Goal: Find specific page/section: Find specific page/section

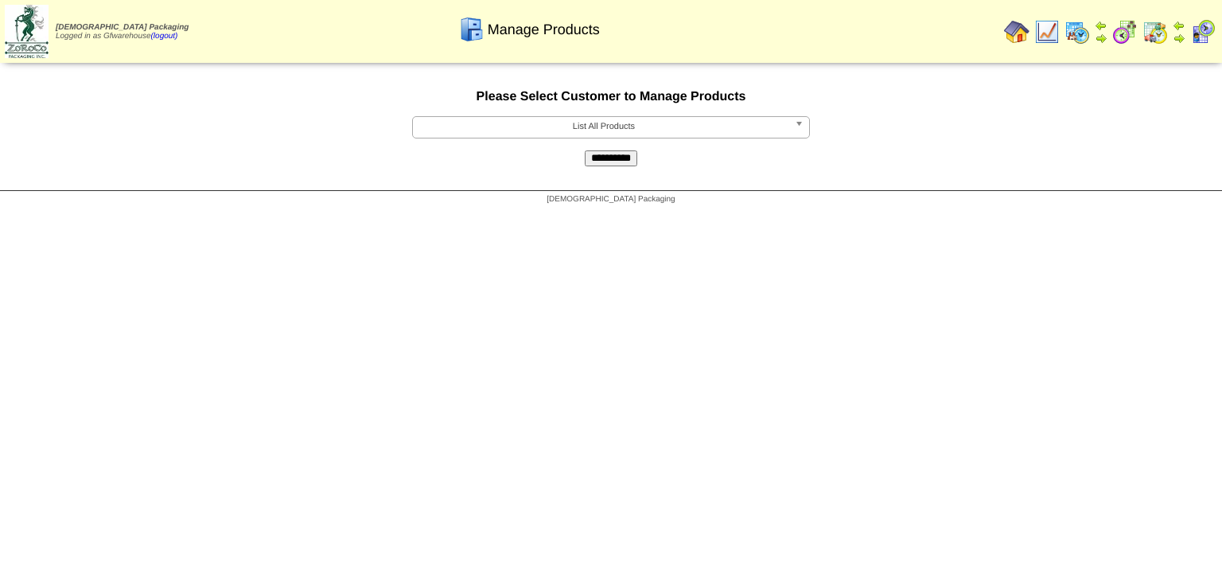
click at [613, 131] on span "List All Products" at bounding box center [603, 126] width 369 height 19
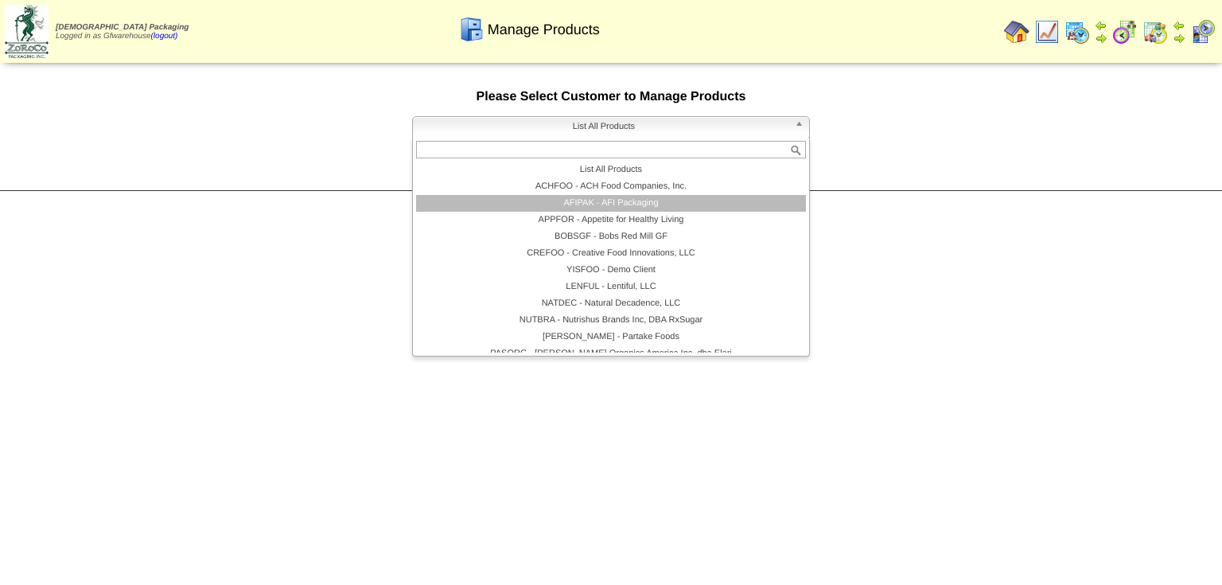
click at [614, 204] on li "AFIPAK - AFI Packaging" at bounding box center [611, 203] width 390 height 17
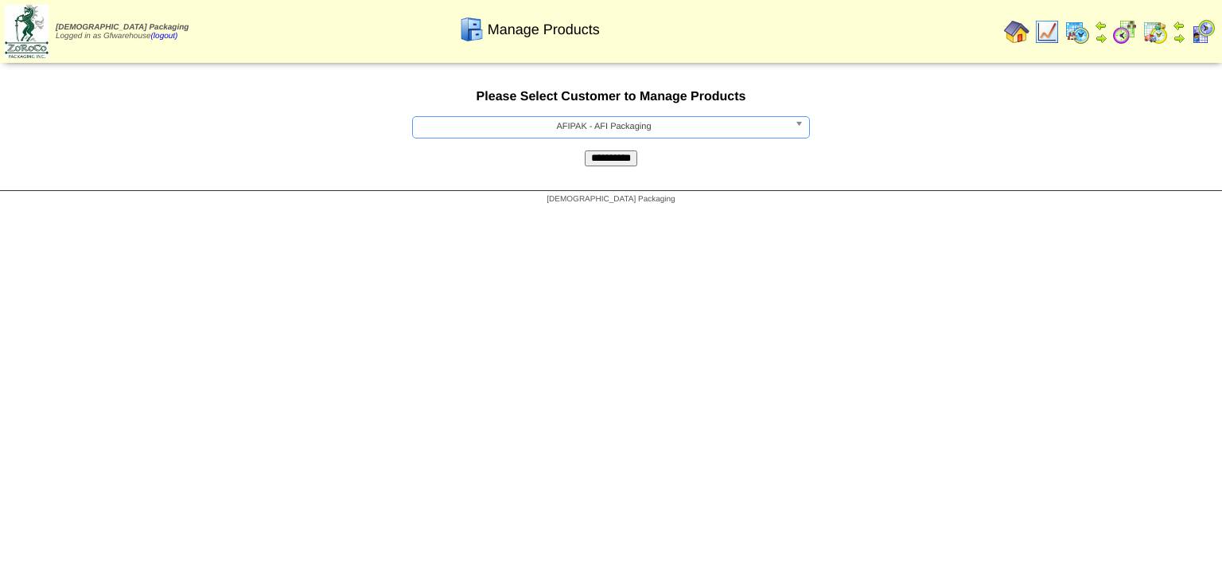
click at [621, 156] on input "**********" at bounding box center [611, 158] width 53 height 16
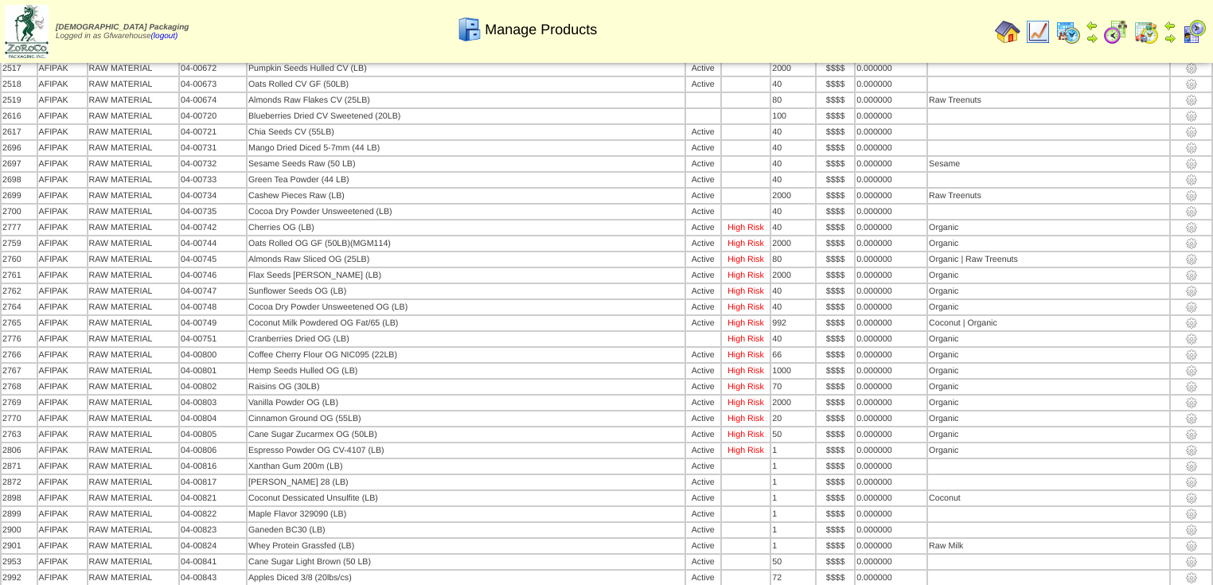
scroll to position [3152, 0]
